Goal: Task Accomplishment & Management: Complete application form

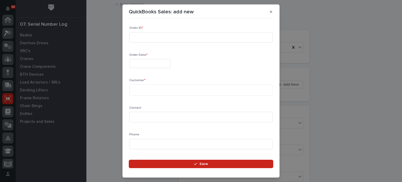
scroll to position [79, 0]
click at [272, 12] on icon "button" at bounding box center [271, 12] width 2 height 2
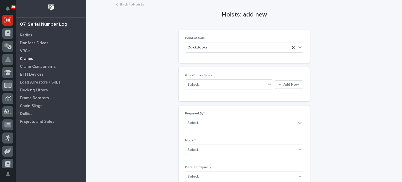
click at [30, 58] on p "Cranes" at bounding box center [26, 59] width 13 height 5
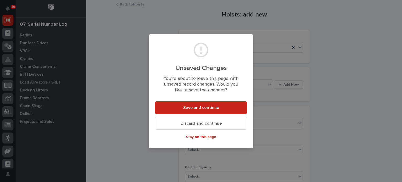
click at [191, 125] on span "Discard and continue" at bounding box center [201, 124] width 41 height 6
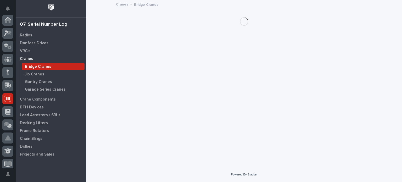
scroll to position [79, 0]
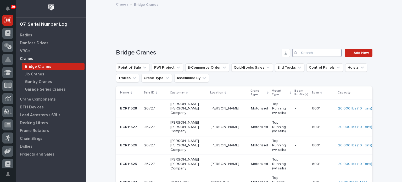
click at [305, 51] on input "Search" at bounding box center [317, 53] width 50 height 8
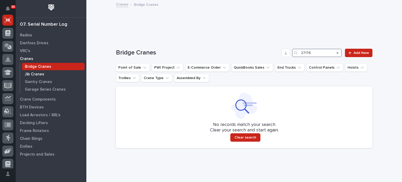
type input "27176"
click at [39, 74] on p "Jib Cranes" at bounding box center [34, 74] width 19 height 5
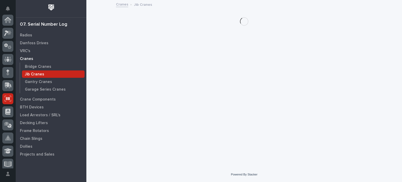
scroll to position [79, 0]
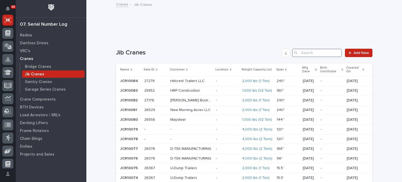
click at [300, 53] on input "Search" at bounding box center [317, 53] width 50 height 8
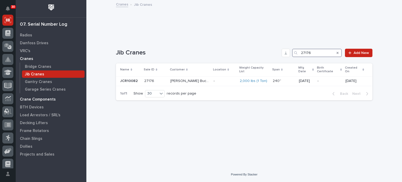
type input "27176"
click at [48, 98] on p "Crane Components" at bounding box center [38, 99] width 36 height 5
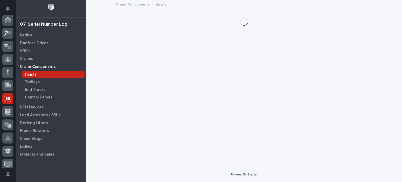
scroll to position [79, 0]
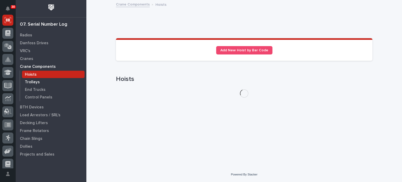
click at [33, 82] on p "Trolleys" at bounding box center [32, 82] width 15 height 5
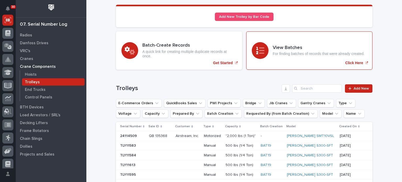
scroll to position [38, 0]
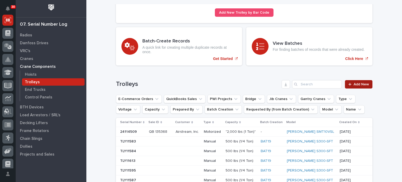
click at [358, 84] on span "Add New" at bounding box center [361, 85] width 15 height 4
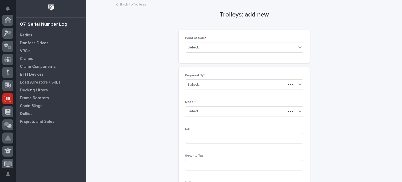
scroll to position [79, 0]
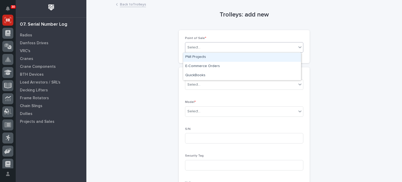
click at [267, 51] on div "Select..." at bounding box center [240, 47] width 111 height 9
click at [264, 60] on div "PWI Projects" at bounding box center [242, 57] width 118 height 9
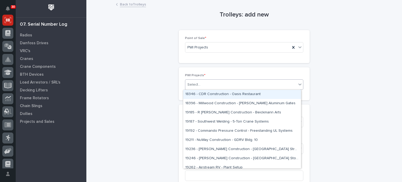
click at [258, 83] on div "Select..." at bounding box center [240, 84] width 111 height 9
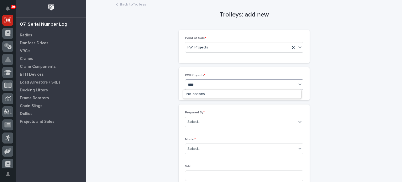
type input "*****"
click at [257, 92] on div "27176 - [PERSON_NAME] Buckets - 1 Ton Jib Cranes" at bounding box center [242, 94] width 118 height 9
click at [251, 120] on div "Select..." at bounding box center [240, 122] width 111 height 9
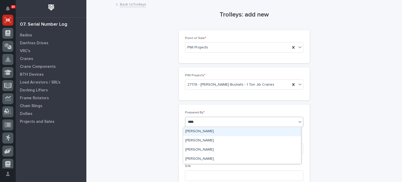
type input "*****"
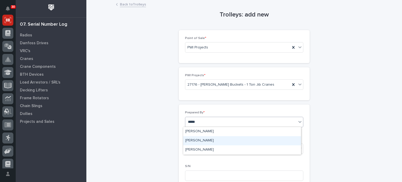
drag, startPoint x: 247, startPoint y: 135, endPoint x: 244, endPoint y: 141, distance: 5.7
click at [244, 141] on div "[PERSON_NAME]" at bounding box center [242, 140] width 118 height 9
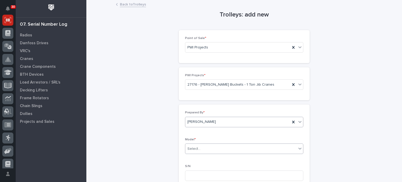
click at [245, 149] on div "Select..." at bounding box center [240, 149] width 111 height 9
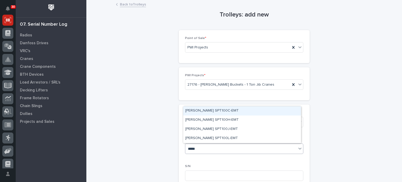
type input "******"
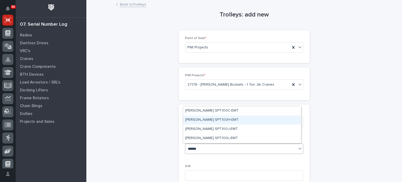
click at [204, 121] on div "[PERSON_NAME] SPT100H-EMT" at bounding box center [242, 120] width 118 height 9
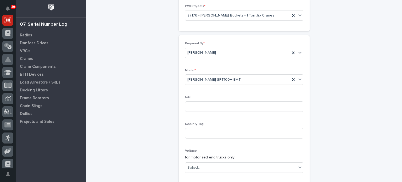
scroll to position [84, 0]
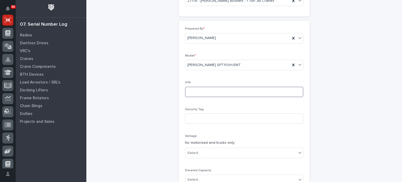
click at [204, 88] on input at bounding box center [244, 92] width 118 height 10
type input "2503042"
click at [322, 151] on div "Trolleys: add new Loading... Saving… Loading... Saving… Loading... Saving… Poin…" at bounding box center [244, 114] width 257 height 394
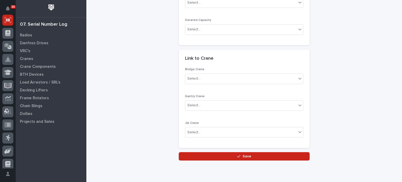
scroll to position [234, 0]
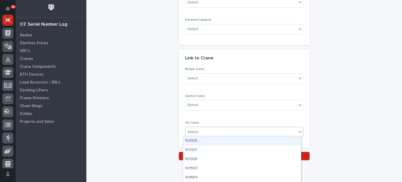
click at [299, 132] on icon at bounding box center [300, 131] width 5 height 5
type input "***"
type input "*****"
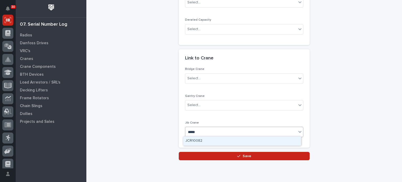
click at [205, 140] on div "JCR10082" at bounding box center [242, 140] width 118 height 9
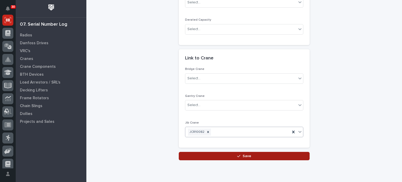
click at [215, 156] on button "Save" at bounding box center [244, 156] width 131 height 8
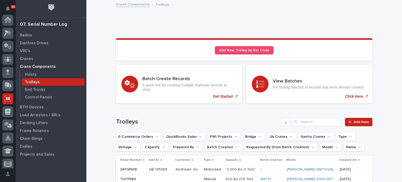
scroll to position [79, 0]
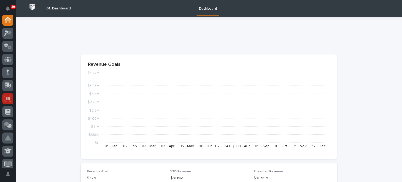
click at [8, 99] on icon at bounding box center [7, 99] width 7 height 6
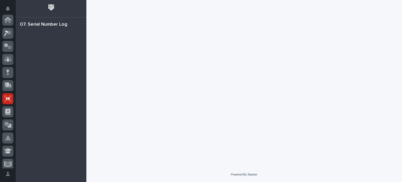
scroll to position [79, 0]
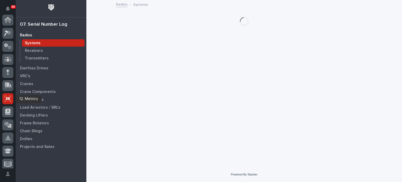
scroll to position [79, 0]
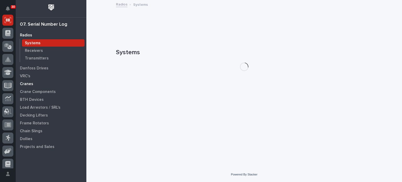
click at [31, 83] on p "Cranes" at bounding box center [26, 84] width 13 height 5
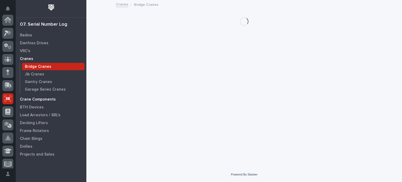
scroll to position [79, 0]
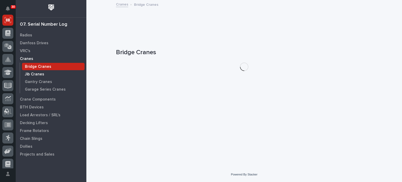
click at [36, 73] on p "Jib Cranes" at bounding box center [34, 74] width 19 height 5
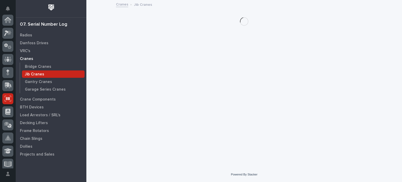
scroll to position [79, 0]
